Goal: Task Accomplishment & Management: Manage account settings

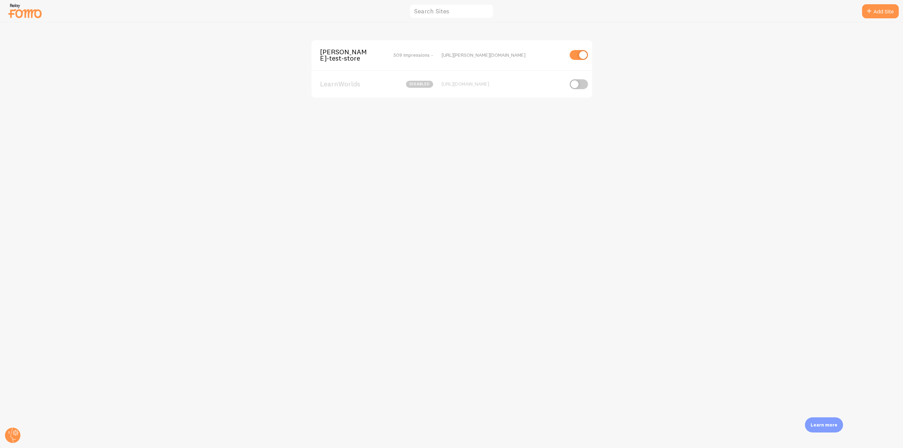
click at [343, 58] on span "[PERSON_NAME]-test-store" at bounding box center [348, 55] width 57 height 13
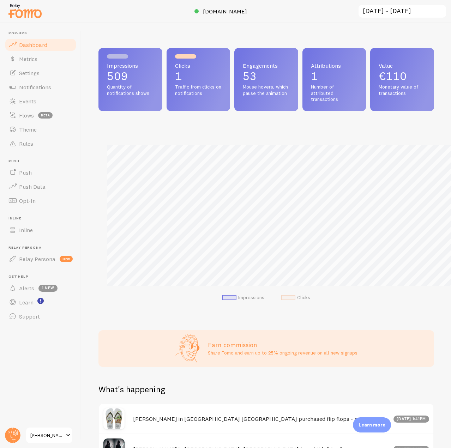
scroll to position [352379, 352235]
click at [13, 436] on circle at bounding box center [13, 435] width 16 height 16
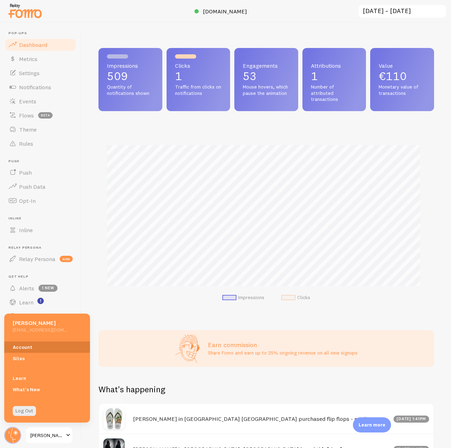
click at [29, 345] on link "Account" at bounding box center [47, 346] width 86 height 11
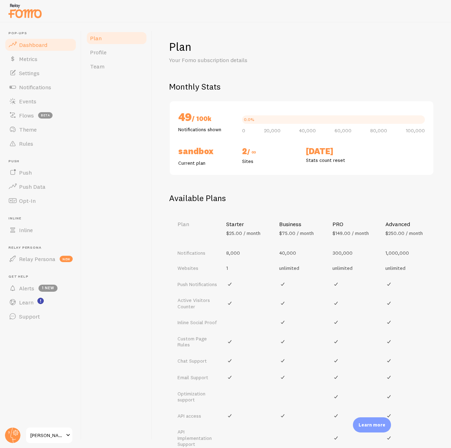
click at [41, 47] on span "Dashboard" at bounding box center [33, 44] width 28 height 7
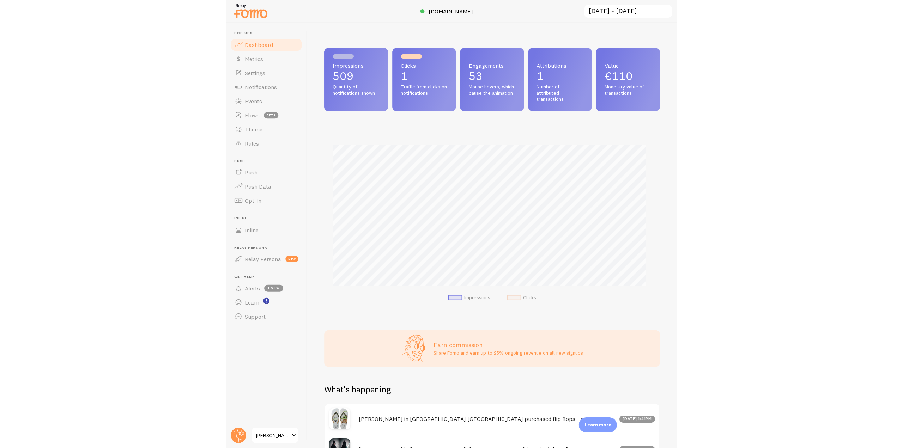
scroll to position [185, 330]
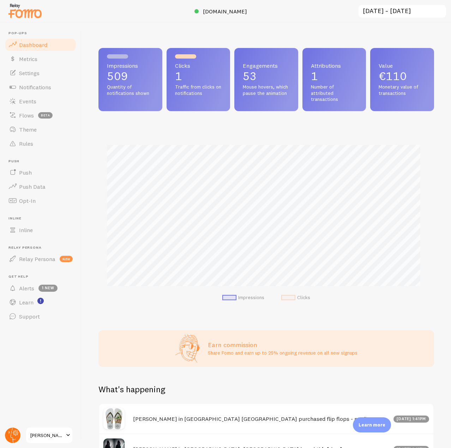
click at [11, 434] on circle at bounding box center [13, 435] width 16 height 16
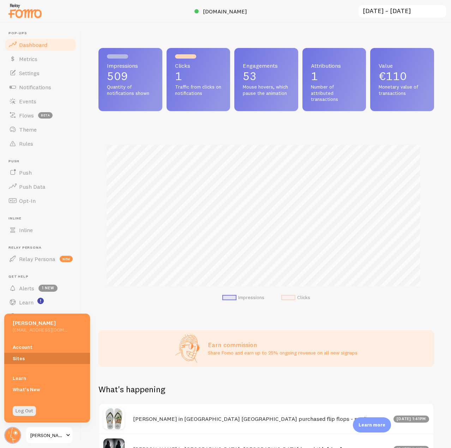
click at [22, 353] on link "Sites" at bounding box center [47, 358] width 86 height 11
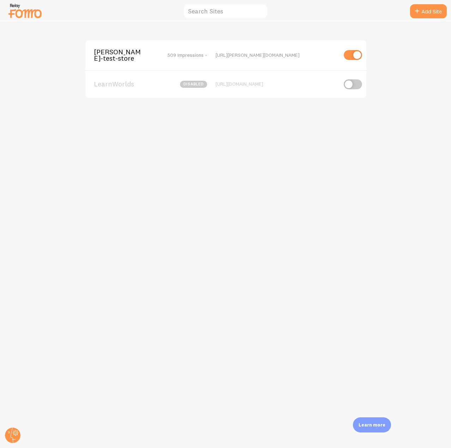
click at [354, 54] on input "checkbox" at bounding box center [352, 55] width 18 height 10
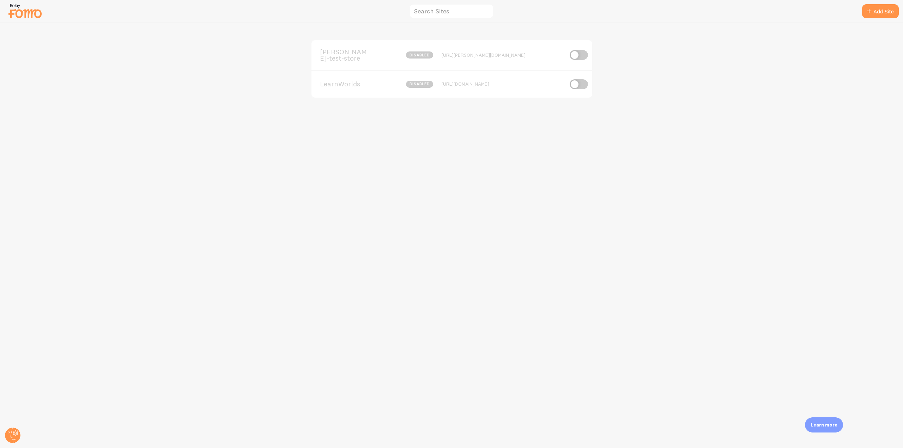
click at [577, 54] on input "checkbox" at bounding box center [578, 55] width 18 height 10
checkbox input "true"
click at [383, 63] on div "[PERSON_NAME]-test-store 509 Impressions - [URL][PERSON_NAME][DOMAIN_NAME]" at bounding box center [451, 55] width 281 height 30
click at [357, 59] on span "[PERSON_NAME]-test-store" at bounding box center [348, 55] width 57 height 13
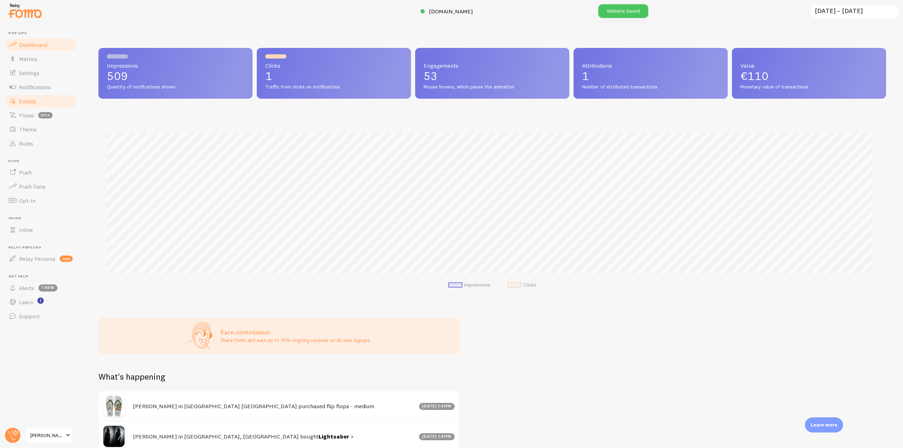
click at [46, 104] on link "Events" at bounding box center [40, 101] width 73 height 14
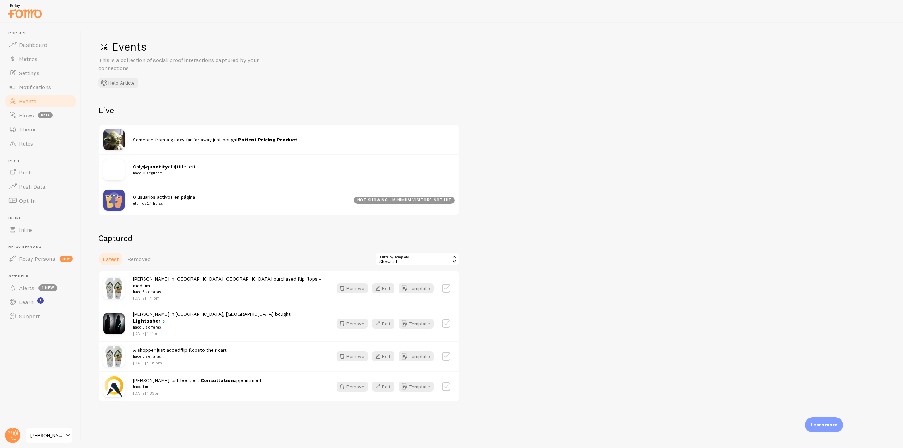
click at [417, 263] on div "Show all" at bounding box center [417, 259] width 85 height 14
click at [7, 430] on icon at bounding box center [12, 435] width 17 height 17
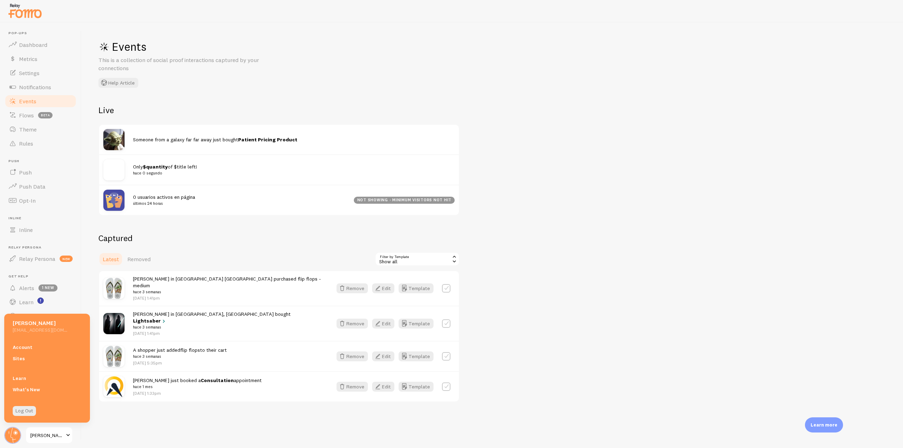
click at [25, 364] on div "Account Sites" at bounding box center [47, 352] width 86 height 31
click at [25, 360] on link "Sites" at bounding box center [47, 358] width 86 height 11
